Goal: Task Accomplishment & Management: Use online tool/utility

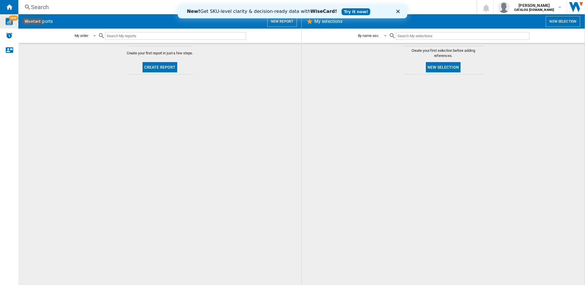
click at [10, 20] on img "WiseCard" at bounding box center [8, 21] width 7 height 7
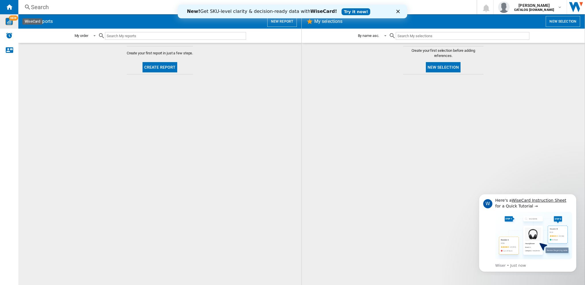
click at [153, 62] on button "Create report" at bounding box center [159, 67] width 35 height 10
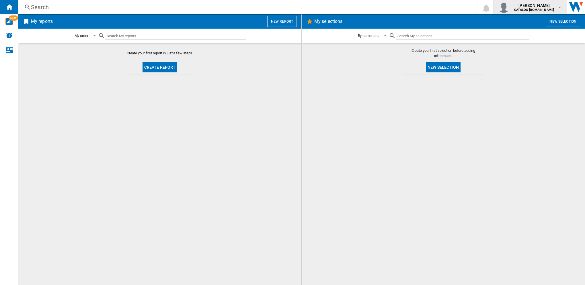
click at [539, 10] on b "CATALOG [DOMAIN_NAME]" at bounding box center [534, 10] width 40 height 4
click at [532, 53] on button "Logout" at bounding box center [541, 49] width 73 height 11
